Goal: Task Accomplishment & Management: Use online tool/utility

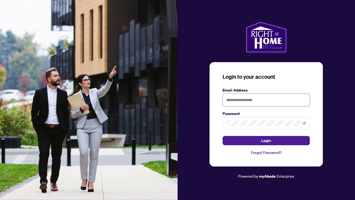
type input "**********"
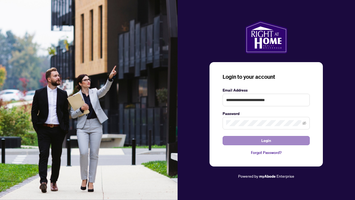
click at [254, 141] on button "Login" at bounding box center [266, 140] width 87 height 9
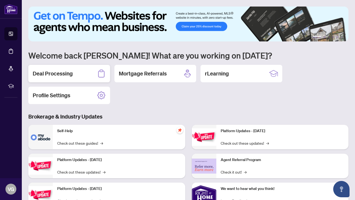
click at [62, 71] on h2 "Deal Processing" at bounding box center [53, 74] width 40 height 8
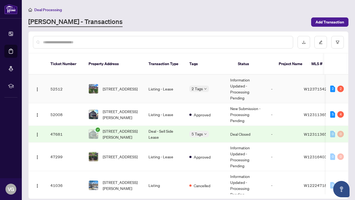
click at [146, 83] on td "Listing - Lease" at bounding box center [164, 89] width 41 height 29
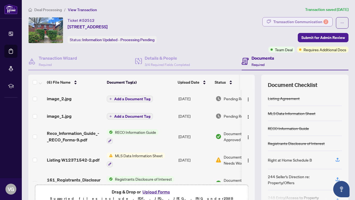
click at [303, 22] on div "Transaction Communication 2" at bounding box center [300, 21] width 55 height 9
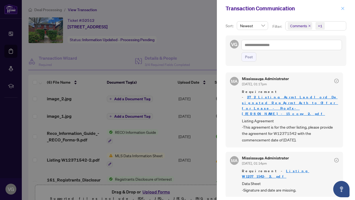
click at [343, 8] on icon "close" at bounding box center [343, 8] width 3 height 3
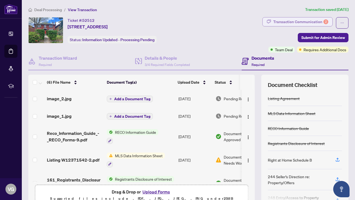
click at [301, 20] on div "Transaction Communication 2" at bounding box center [300, 21] width 55 height 9
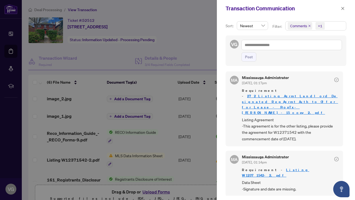
scroll to position [1, 0]
click at [342, 8] on icon "close" at bounding box center [343, 9] width 4 height 4
